Goal: Task Accomplishment & Management: Use online tool/utility

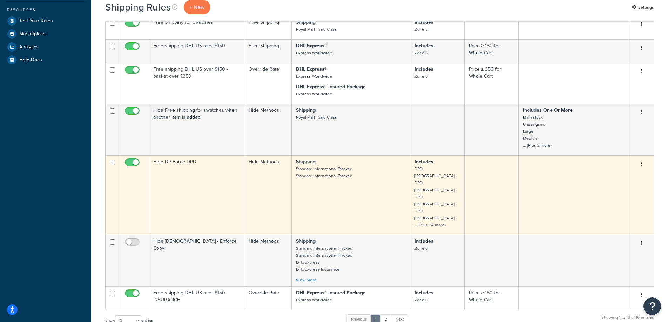
scroll to position [210, 0]
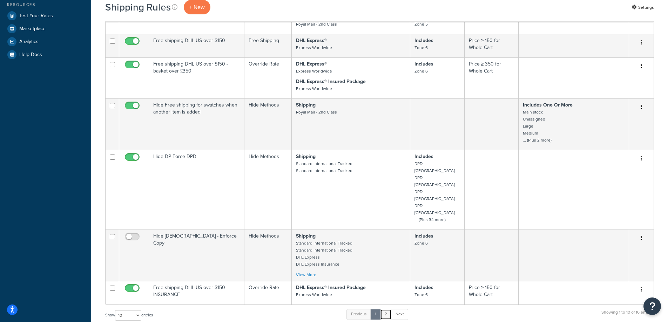
click at [389, 309] on link "2" at bounding box center [386, 314] width 12 height 11
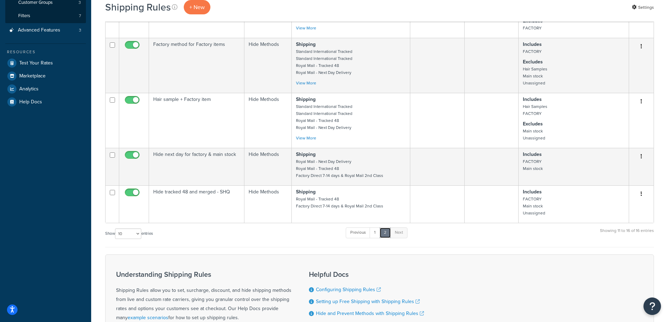
scroll to position [175, 0]
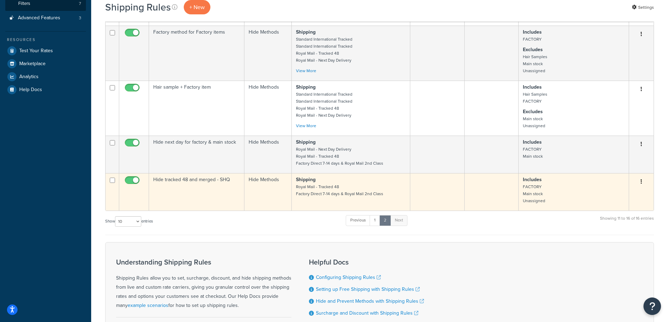
click at [332, 195] on small "Royal Mail - Tracked 48 Factory Direct 7-14 days & Royal Mail 2nd Class" at bounding box center [339, 190] width 87 height 13
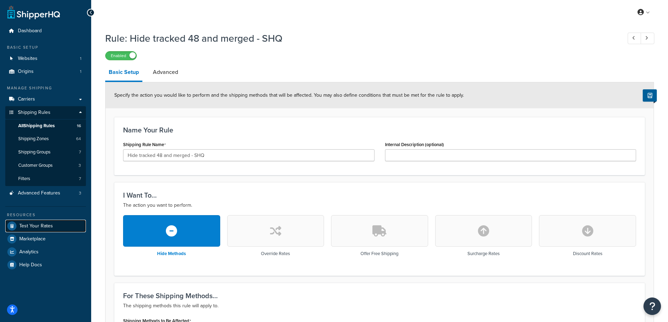
click at [39, 226] on span "Test Your Rates" at bounding box center [36, 226] width 34 height 6
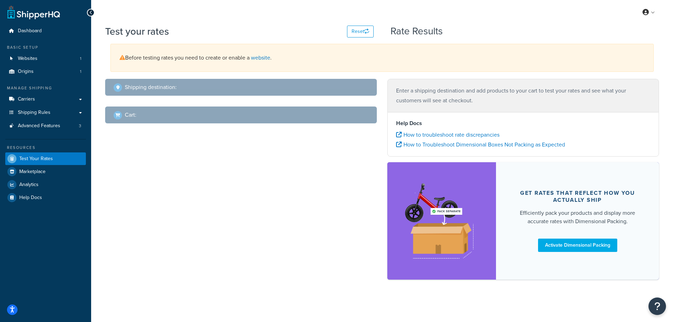
select select "TX"
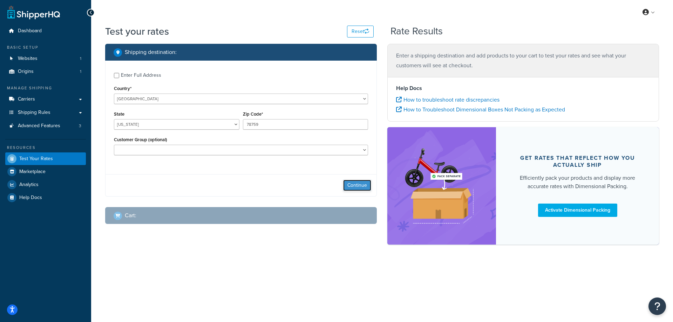
click at [351, 187] on button "Continue" at bounding box center [357, 185] width 28 height 11
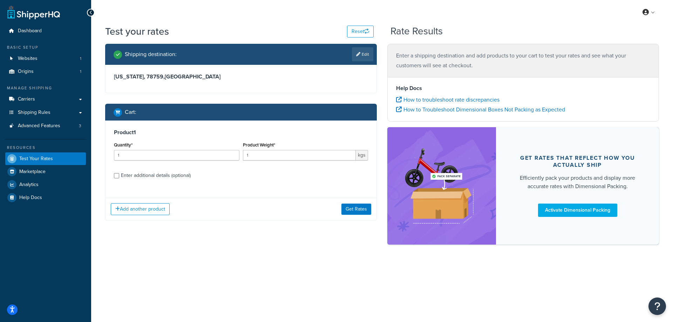
click at [143, 178] on div "Enter additional details (optional)" at bounding box center [156, 176] width 70 height 10
click at [119, 178] on input "Enter additional details (optional)" at bounding box center [116, 175] width 5 height 5
checkbox input "true"
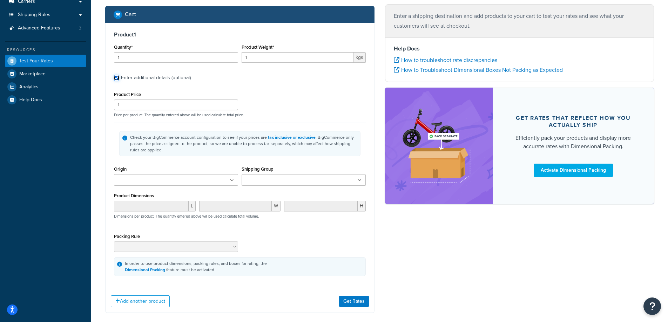
scroll to position [122, 0]
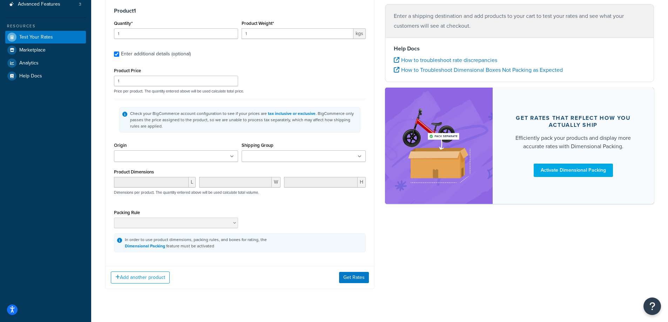
click at [291, 156] on input "Shipping Group" at bounding box center [275, 157] width 62 height 8
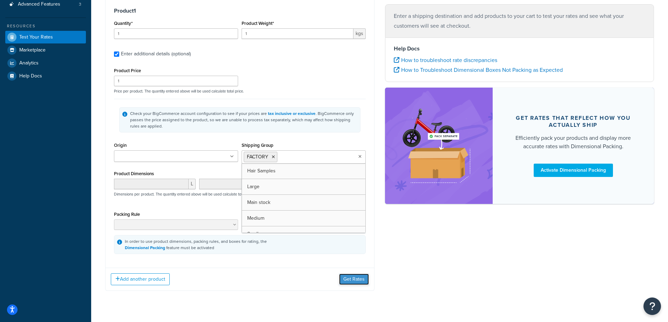
click at [351, 280] on button "Get Rates" at bounding box center [354, 279] width 30 height 11
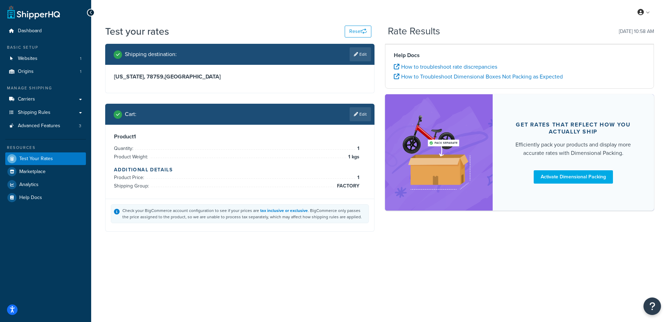
scroll to position [0, 0]
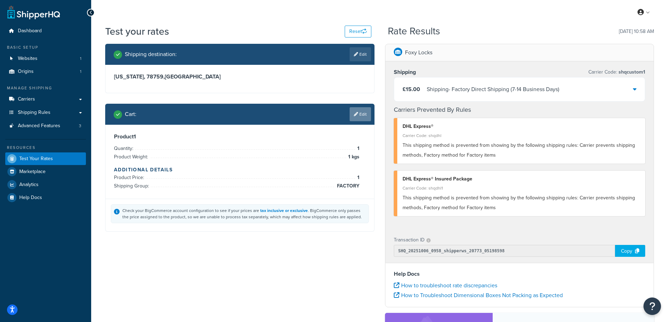
click at [364, 112] on link "Edit" at bounding box center [360, 114] width 21 height 14
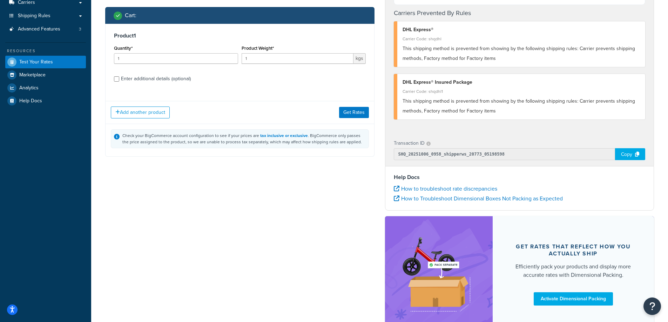
scroll to position [35, 0]
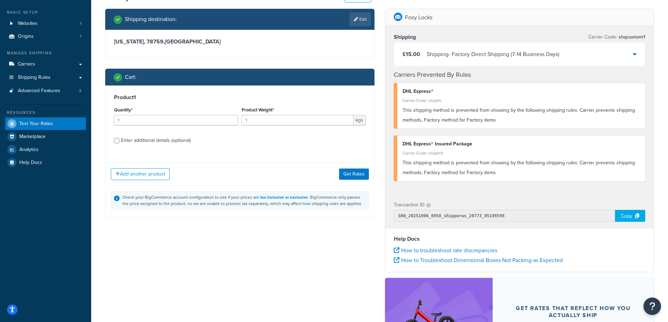
click at [151, 167] on div "Add another product Get Rates" at bounding box center [240, 174] width 269 height 23
click at [150, 171] on button "Add another product" at bounding box center [140, 174] width 59 height 12
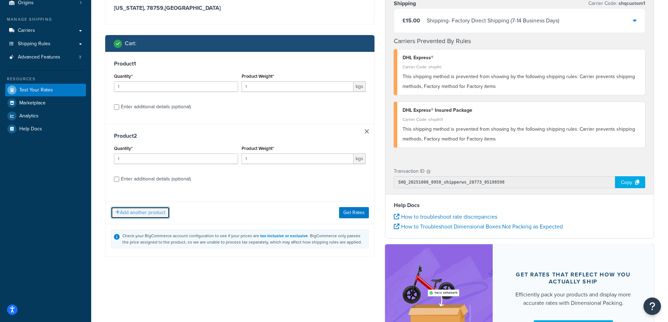
scroll to position [140, 0]
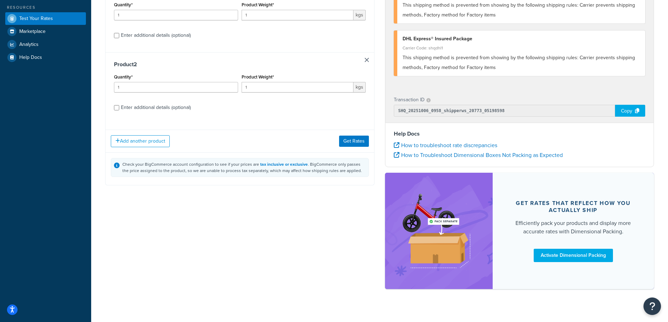
click at [182, 109] on div "Enter additional details (optional)" at bounding box center [156, 108] width 70 height 10
click at [119, 109] on input "Enter additional details (optional)" at bounding box center [116, 107] width 5 height 5
checkbox input "true"
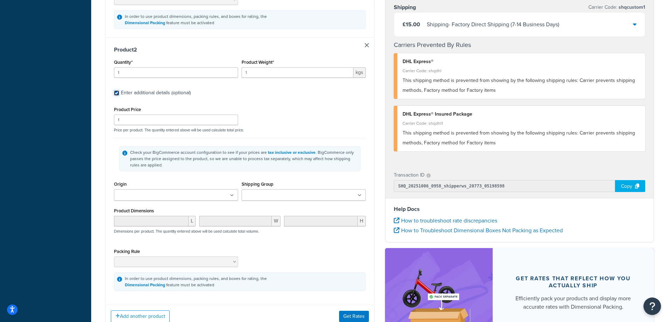
scroll to position [351, 0]
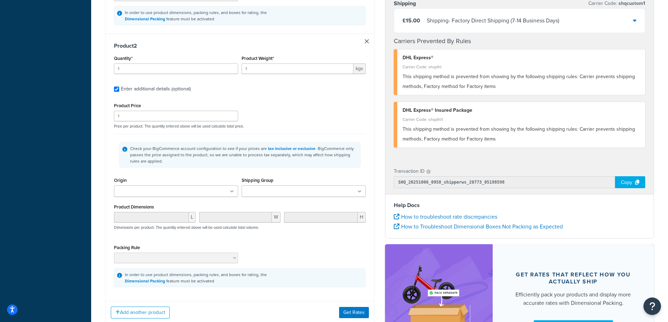
click at [287, 186] on ul at bounding box center [304, 192] width 124 height 12
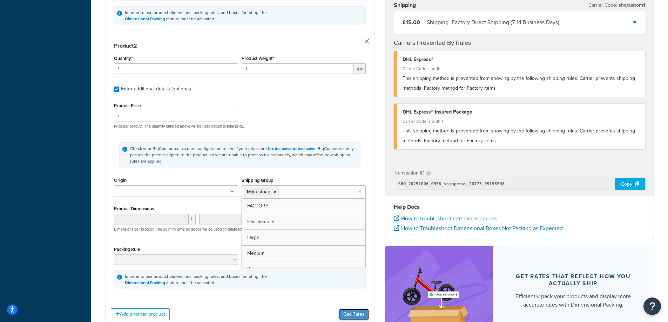
click at [361, 314] on button "Get Rates" at bounding box center [354, 314] width 30 height 11
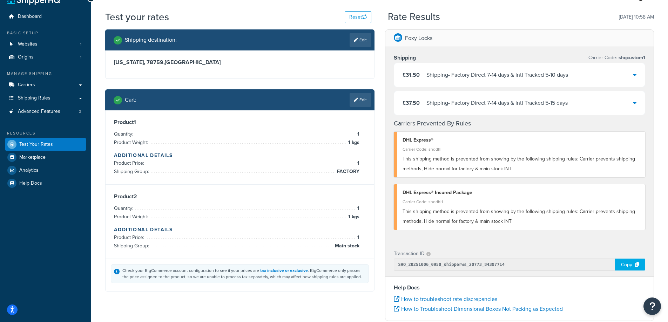
scroll to position [2, 0]
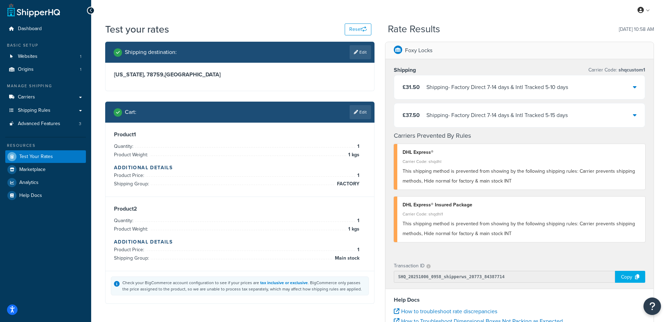
click at [635, 94] on div "£31.50 Shipping - Factory Direct 7-14 days & Intl Tracked 5-10 days" at bounding box center [519, 87] width 251 height 24
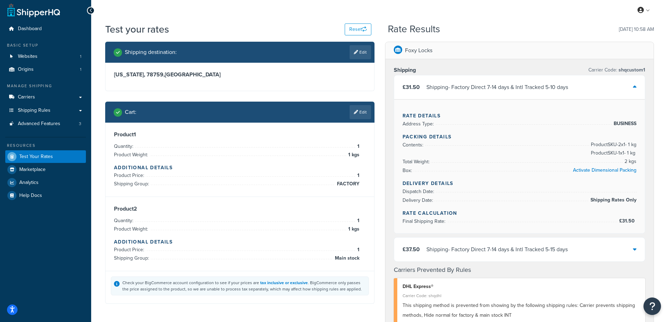
click at [635, 93] on div "£31.50 Shipping - Factory Direct 7-14 days & Intl Tracked 5-10 days" at bounding box center [519, 87] width 251 height 24
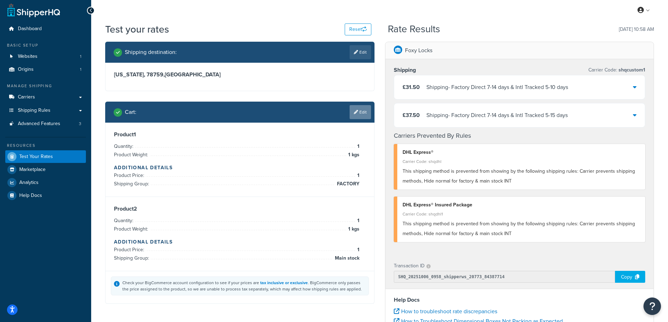
click at [363, 109] on link "Edit" at bounding box center [360, 112] width 21 height 14
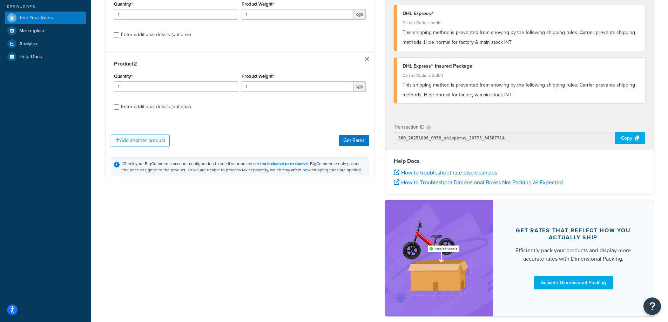
scroll to position [142, 0]
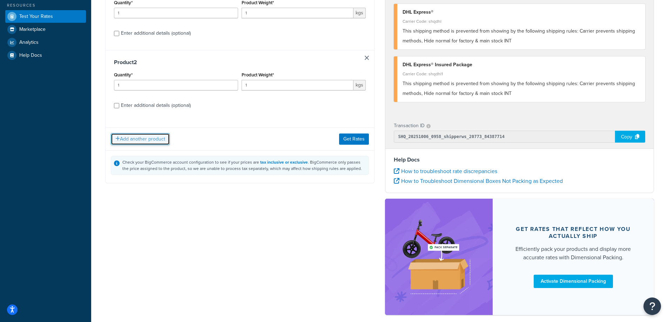
click at [124, 138] on button "Add another product" at bounding box center [140, 139] width 59 height 12
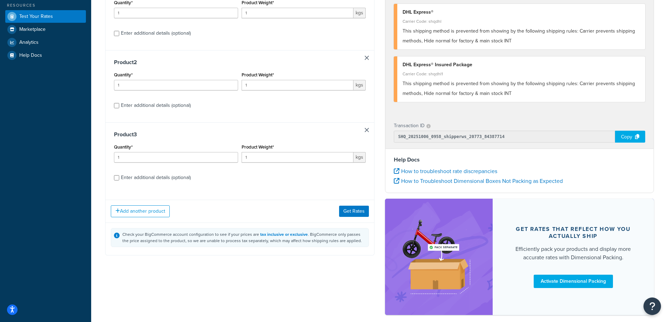
click at [137, 179] on div "Enter additional details (optional)" at bounding box center [156, 178] width 70 height 10
click at [119, 179] on input "Enter additional details (optional)" at bounding box center [116, 177] width 5 height 5
checkbox input "true"
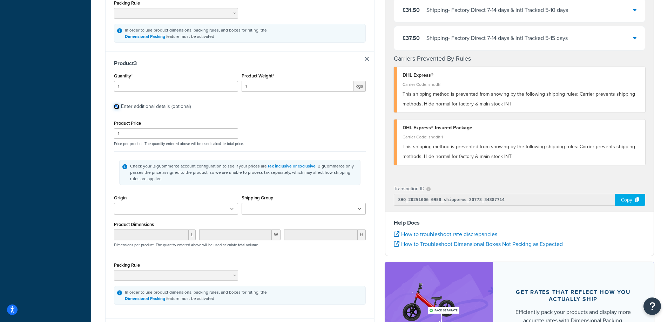
scroll to position [598, 0]
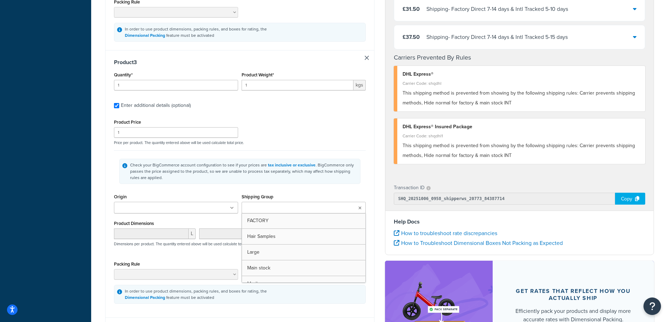
click at [280, 213] on ul at bounding box center [304, 208] width 124 height 12
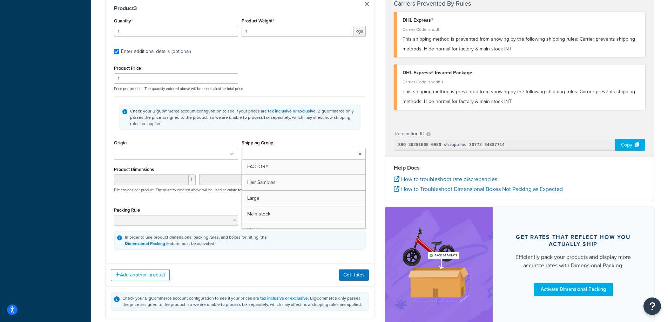
scroll to position [668, 0]
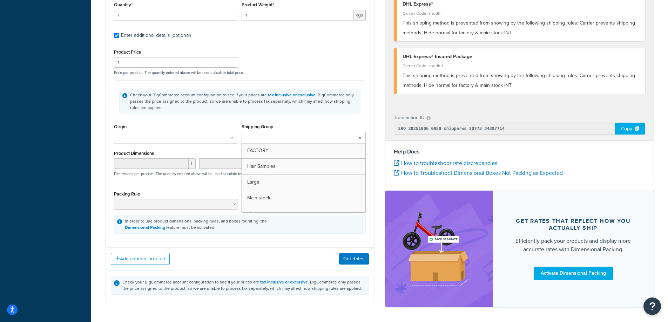
click at [287, 262] on div "Add another product Get Rates" at bounding box center [240, 259] width 269 height 23
drag, startPoint x: 295, startPoint y: 142, endPoint x: 291, endPoint y: 139, distance: 4.5
click at [292, 139] on input "Shipping Group" at bounding box center [275, 138] width 62 height 8
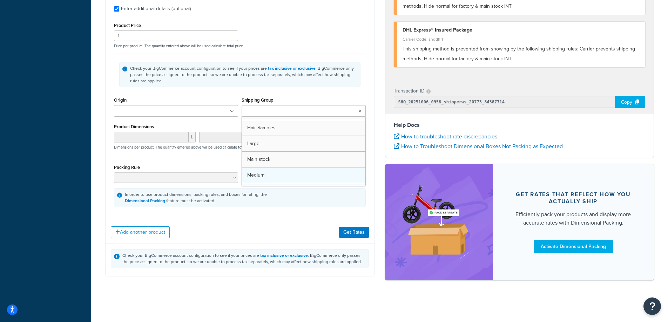
scroll to position [0, 0]
click at [304, 211] on div "Product 3 Quantity* 1 Product Weight* 1 kgs Enter additional details (optional)…" at bounding box center [240, 84] width 269 height 262
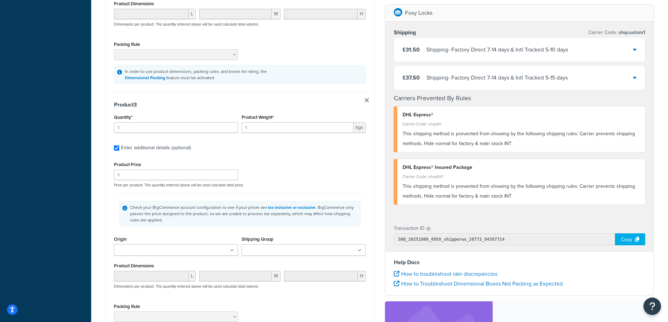
scroll to position [590, 0]
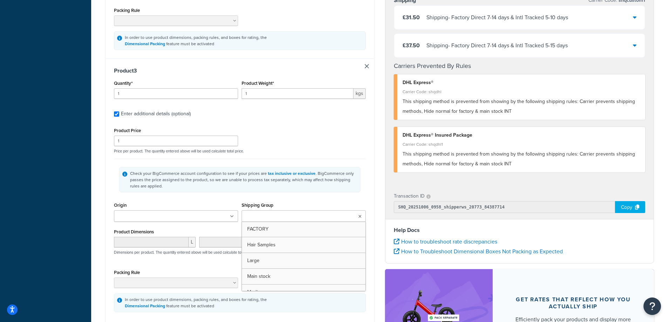
click at [292, 219] on input "Shipping Group" at bounding box center [275, 217] width 62 height 8
click at [358, 192] on div "Check your BigCommerce account configuration to see if your prices are tax incl…" at bounding box center [239, 179] width 241 height 25
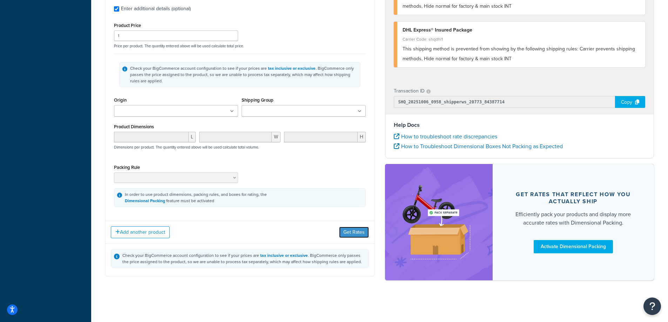
drag, startPoint x: 357, startPoint y: 231, endPoint x: 409, endPoint y: 252, distance: 56.2
click at [357, 231] on button "Get Rates" at bounding box center [354, 232] width 30 height 11
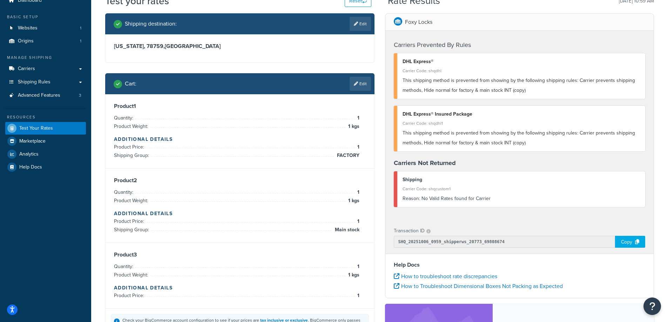
scroll to position [0, 0]
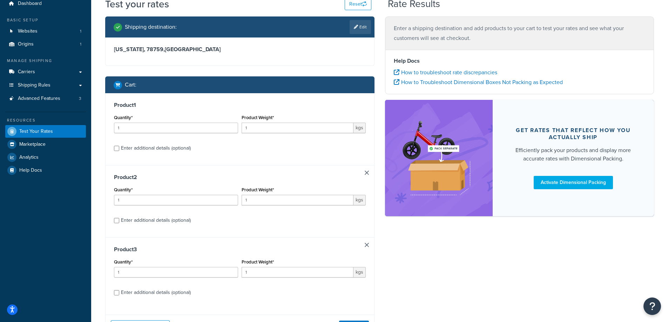
scroll to position [70, 0]
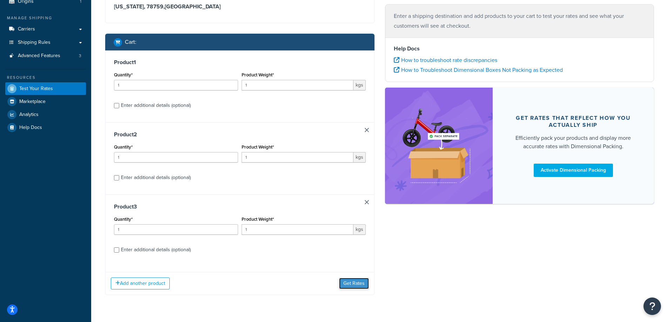
click at [348, 284] on button "Get Rates" at bounding box center [354, 283] width 30 height 11
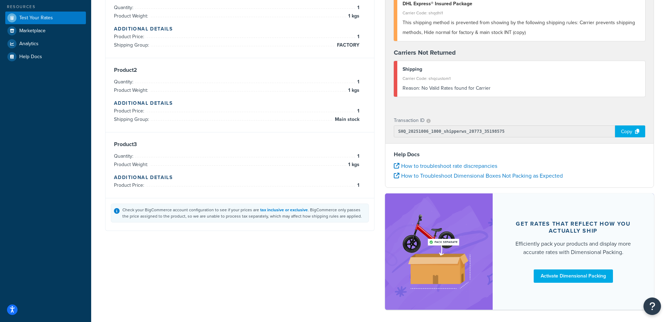
scroll to position [101, 0]
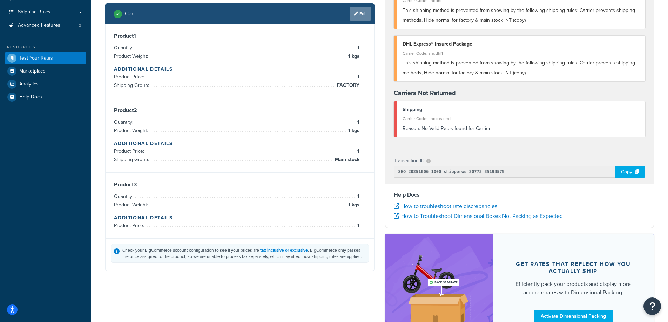
click at [358, 16] on link "Edit" at bounding box center [360, 14] width 21 height 14
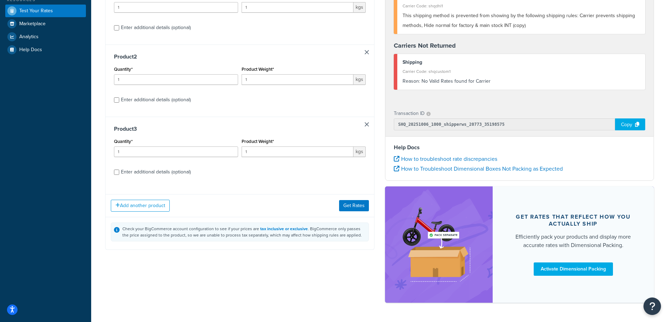
scroll to position [136, 0]
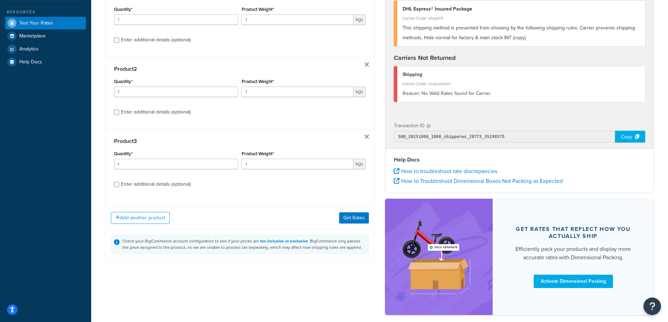
click at [366, 130] on div "Product 3 Quantity* 1 Product Weight* 1 kgs Enter additional details (optional)" at bounding box center [240, 165] width 269 height 72
click at [365, 135] on link at bounding box center [367, 137] width 4 height 4
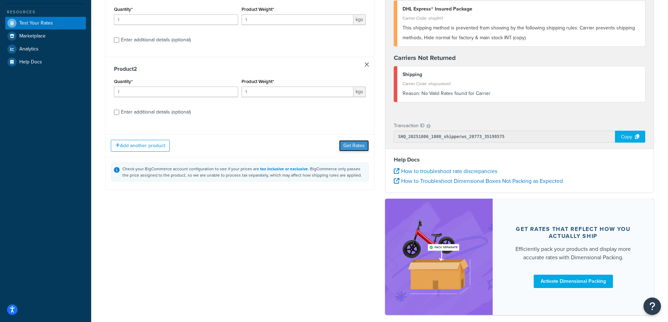
click at [351, 144] on button "Get Rates" at bounding box center [354, 145] width 30 height 11
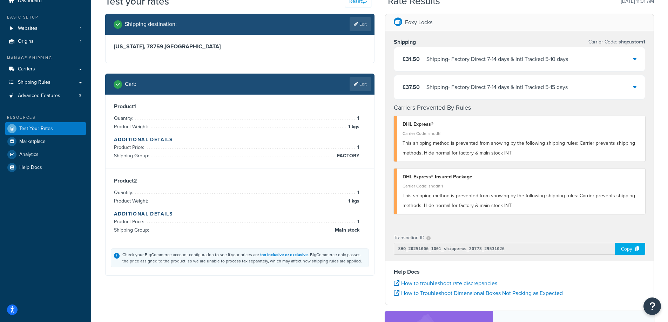
scroll to position [0, 0]
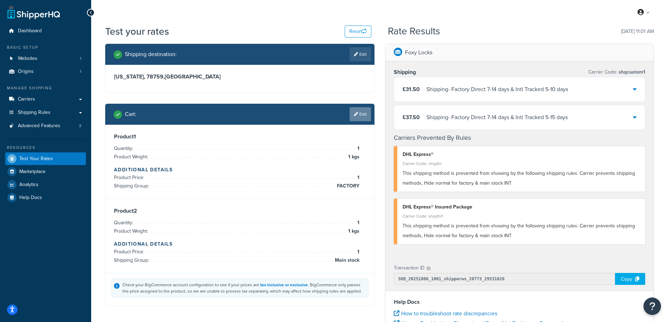
click at [359, 116] on link "Edit" at bounding box center [360, 114] width 21 height 14
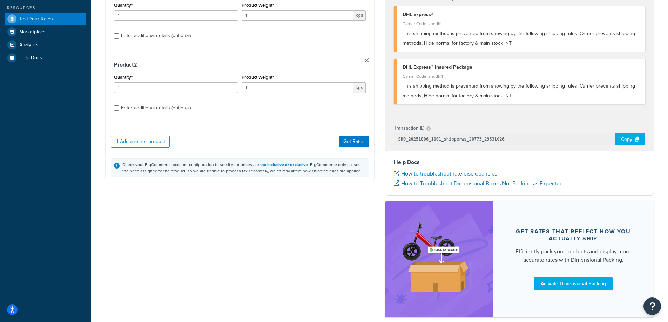
scroll to position [140, 0]
click at [131, 144] on button "Add another product" at bounding box center [140, 141] width 59 height 12
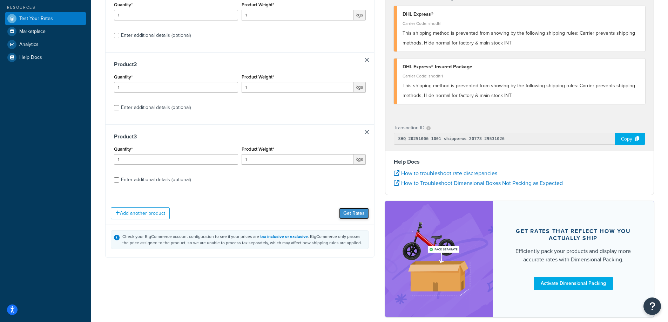
click at [361, 218] on button "Get Rates" at bounding box center [354, 213] width 30 height 11
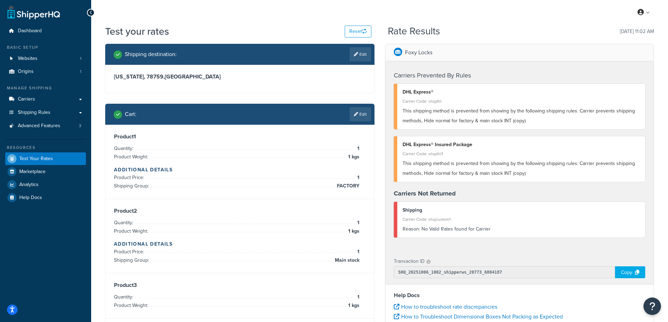
scroll to position [35, 0]
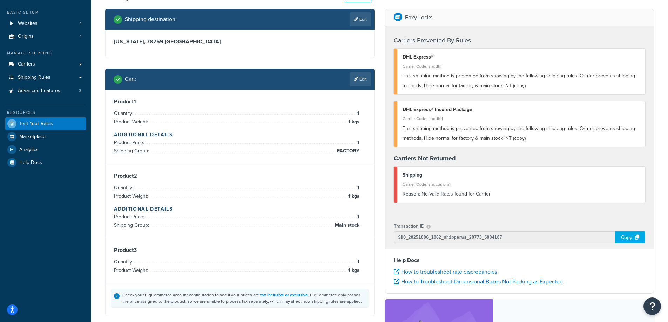
click at [444, 195] on div "Reason: No Valid Rates found for Carrier" at bounding box center [522, 194] width 238 height 10
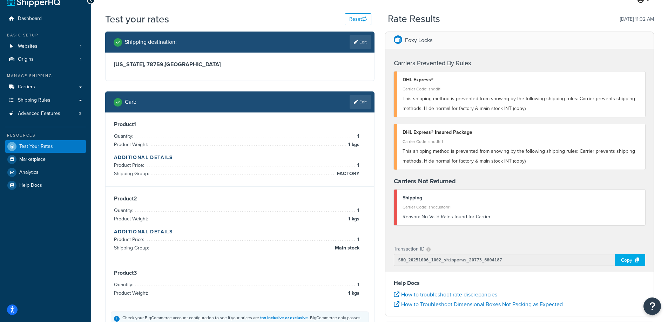
scroll to position [0, 0]
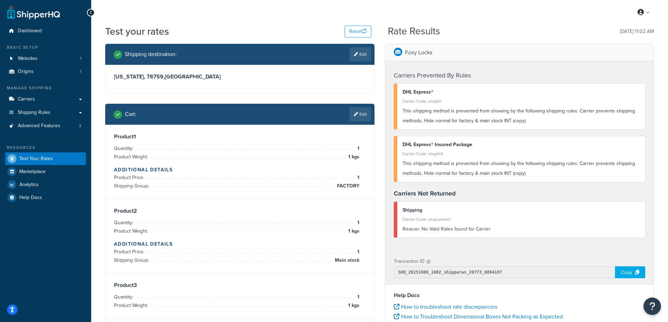
click at [436, 91] on div "DHL Express®" at bounding box center [522, 92] width 238 height 10
click at [439, 96] on div "Carrier Code: shqdhl" at bounding box center [522, 101] width 238 height 10
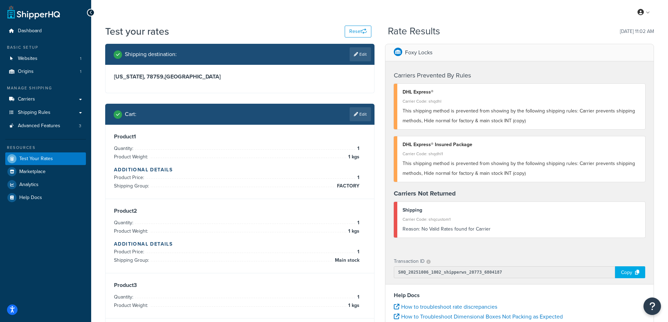
click at [418, 216] on div "Carrier Code: shqcustom1" at bounding box center [522, 220] width 238 height 10
click at [428, 226] on div "Reason: No Valid Rates found for Carrier" at bounding box center [522, 229] width 238 height 10
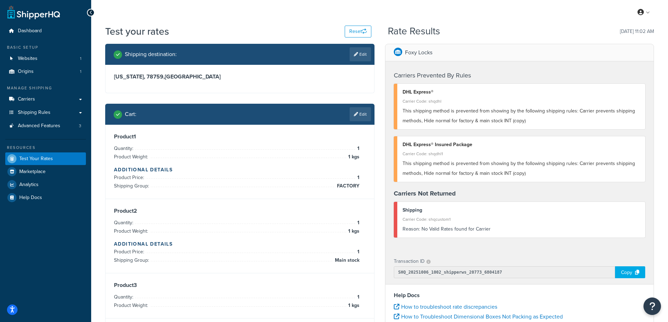
scroll to position [35, 0]
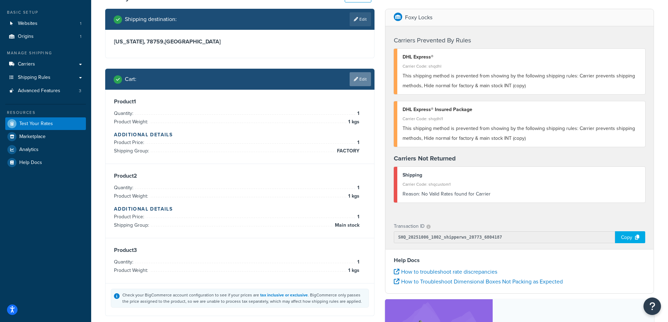
click at [361, 80] on link "Edit" at bounding box center [360, 79] width 21 height 14
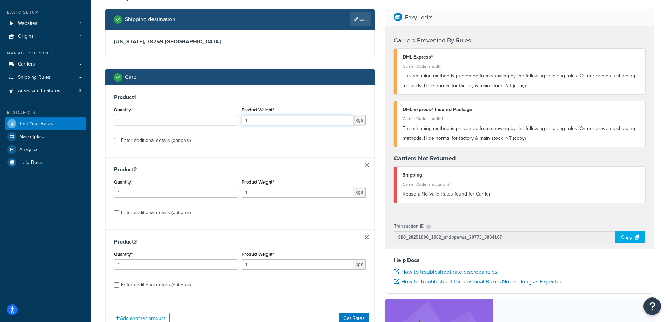
click at [275, 120] on input "1" at bounding box center [298, 120] width 112 height 11
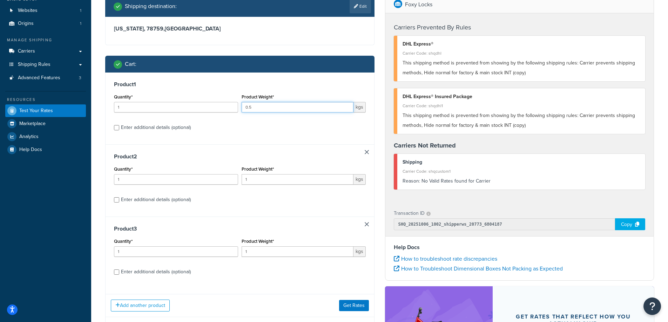
scroll to position [70, 0]
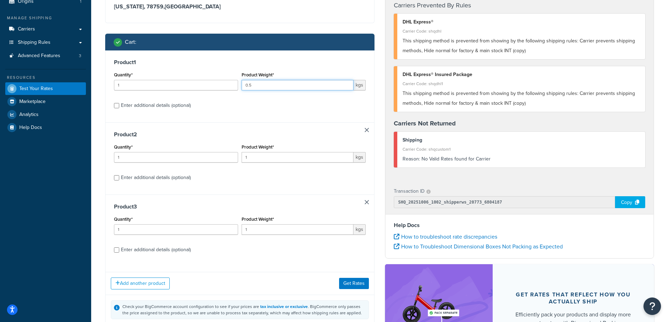
type input "0.5"
click at [164, 177] on div "Enter additional details (optional)" at bounding box center [156, 178] width 70 height 10
click at [119, 177] on input "Enter additional details (optional)" at bounding box center [116, 177] width 5 height 5
checkbox input "true"
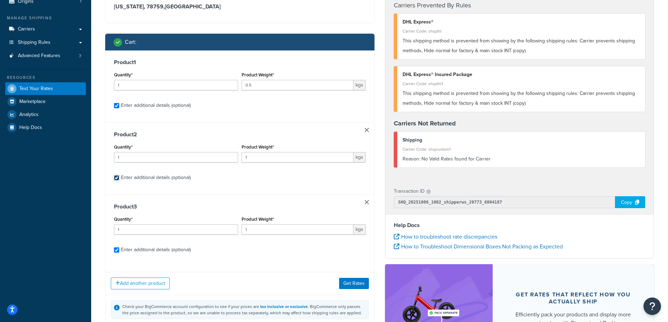
checkbox input "true"
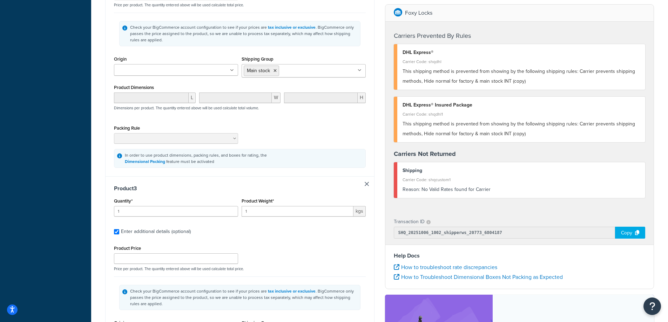
scroll to position [526, 0]
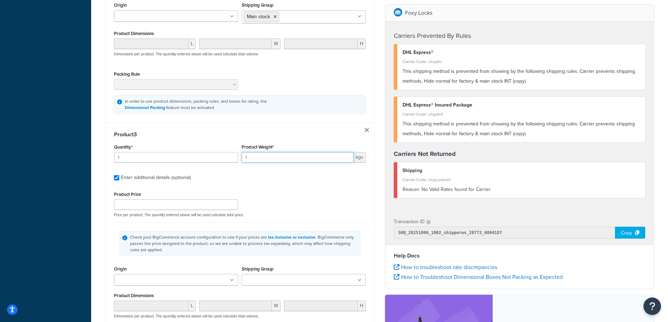
click at [259, 160] on input "1" at bounding box center [298, 157] width 112 height 11
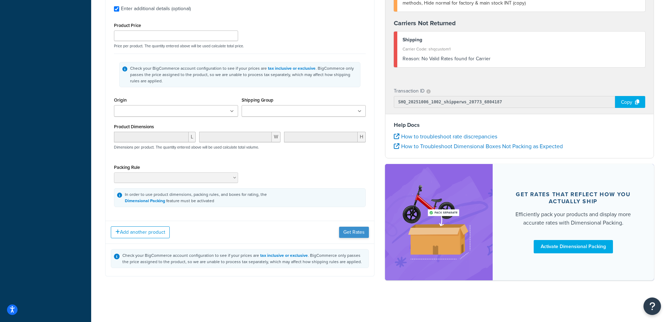
type input "0.5"
click at [367, 231] on button "Get Rates" at bounding box center [354, 232] width 30 height 11
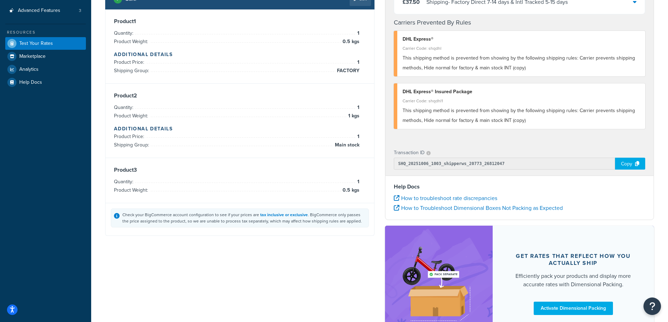
scroll to position [0, 0]
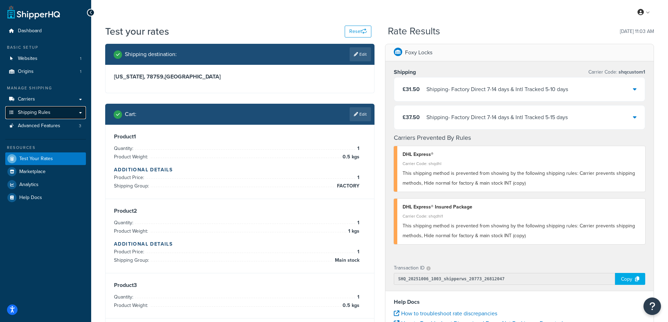
click at [51, 109] on link "Shipping Rules" at bounding box center [45, 112] width 81 height 13
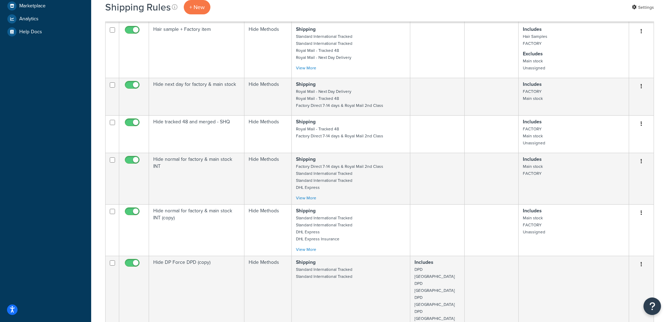
scroll to position [246, 0]
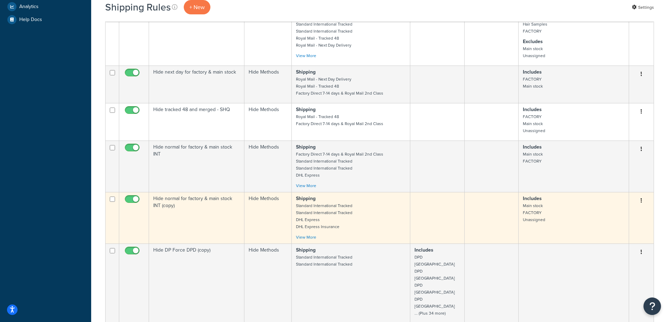
click at [570, 222] on p "Includes Main stock FACTORY Unassigned" at bounding box center [574, 209] width 102 height 28
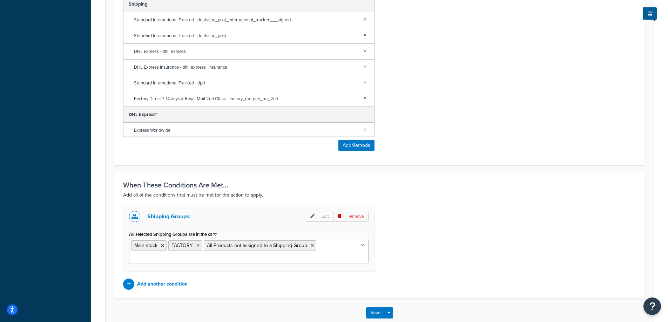
scroll to position [386, 0]
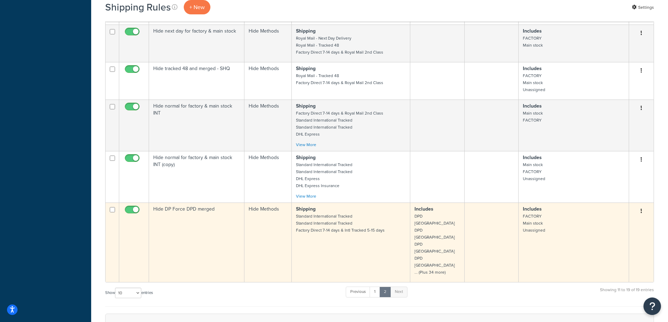
scroll to position [281, 0]
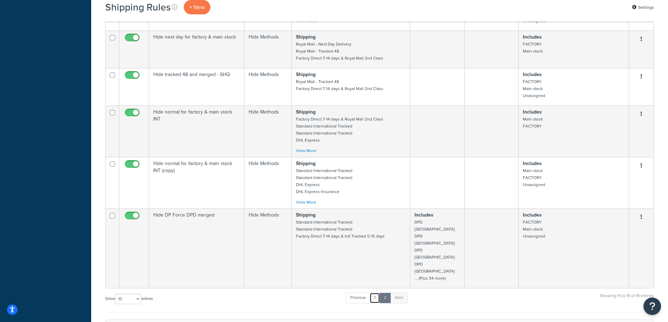
click at [375, 293] on link "1" at bounding box center [375, 298] width 11 height 11
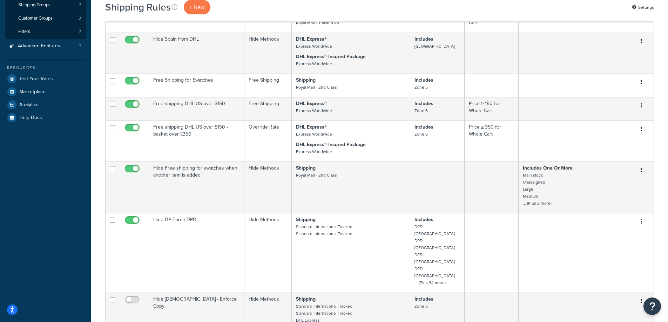
scroll to position [246, 0]
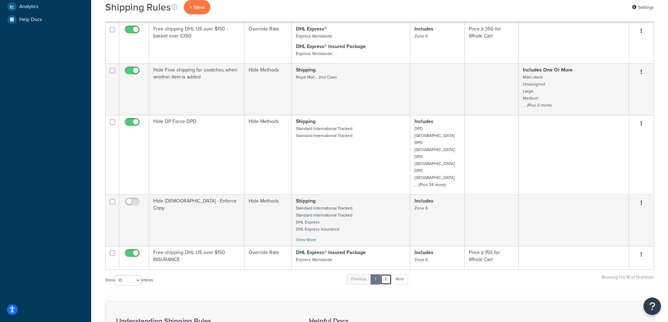
click at [387, 274] on link "2" at bounding box center [386, 279] width 12 height 11
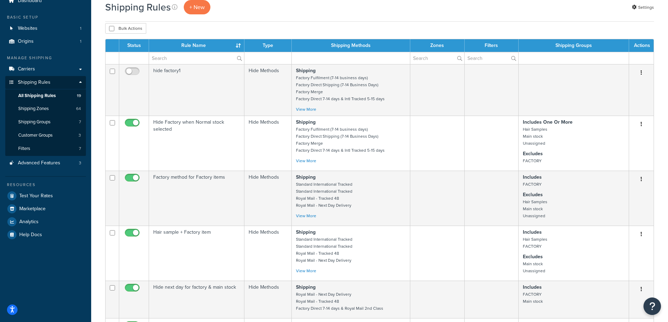
scroll to position [0, 0]
